Goal: Information Seeking & Learning: Learn about a topic

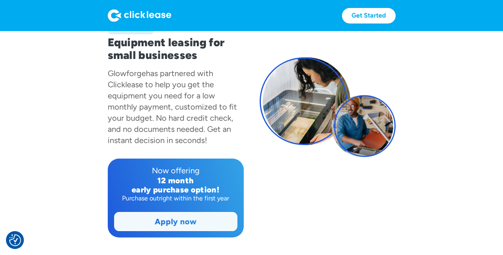
scroll to position [139, 0]
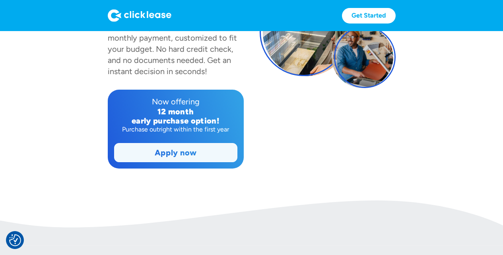
click at [172, 162] on div "Apply now Apply now" at bounding box center [175, 152] width 123 height 19
click at [180, 156] on link "Apply now" at bounding box center [176, 152] width 123 height 18
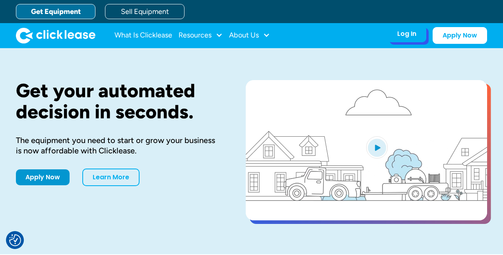
click at [405, 39] on div "Log In Account login I use Clicklease to get my equipment Partner Portal I offe…" at bounding box center [407, 33] width 39 height 17
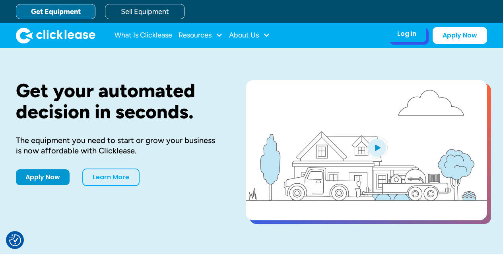
click at [411, 35] on div "Log In" at bounding box center [406, 34] width 19 height 8
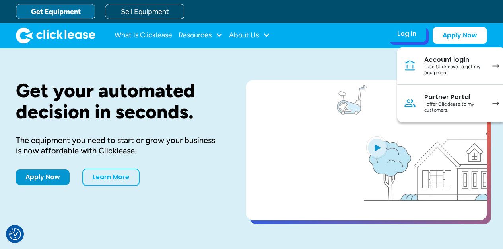
click at [455, 75] on div "I use Clicklease to get my equipment" at bounding box center [455, 70] width 60 height 12
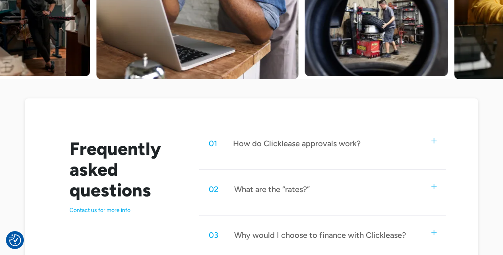
scroll to position [383, 0]
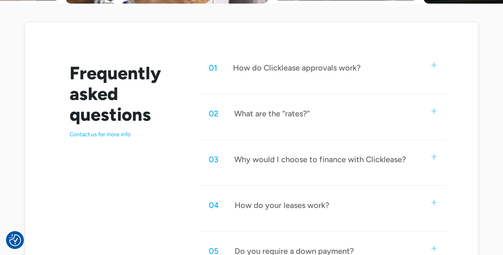
click at [276, 108] on div "What are the “rates?”" at bounding box center [272, 113] width 76 height 10
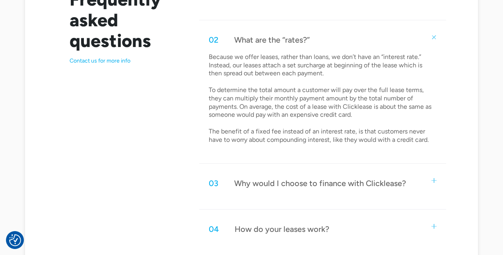
scroll to position [475, 0]
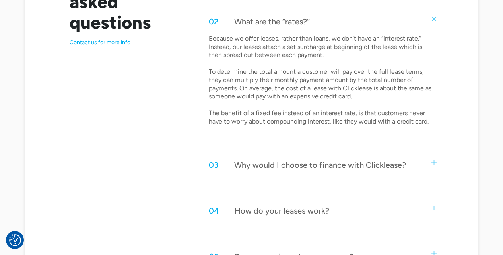
click at [358, 166] on div "Why would I choose to finance with Clicklease?" at bounding box center [320, 165] width 172 height 10
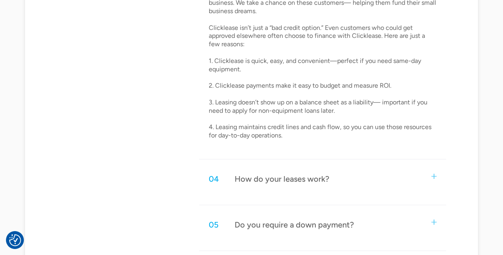
scroll to position [680, 0]
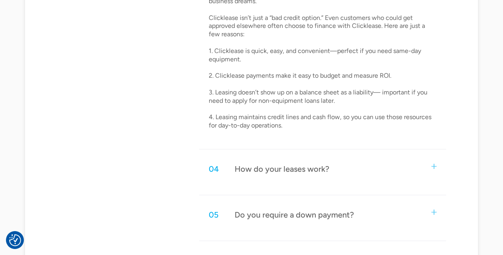
click at [297, 164] on div "How do your leases work?" at bounding box center [282, 169] width 95 height 10
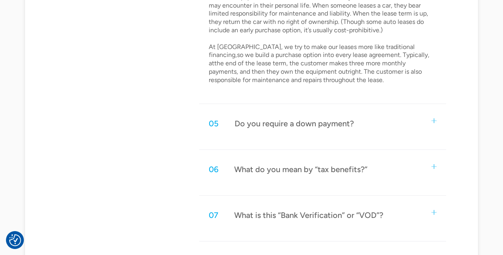
scroll to position [1003, 0]
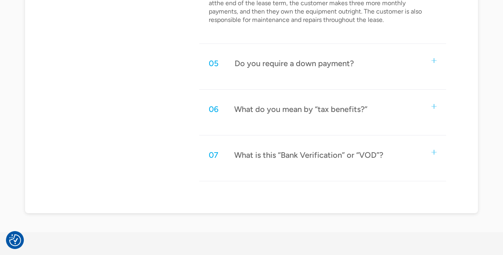
click at [288, 58] on div "Do you require a down payment?" at bounding box center [294, 63] width 119 height 10
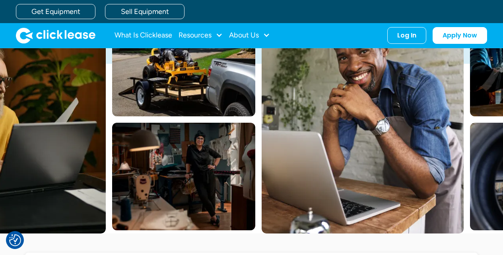
scroll to position [0, 0]
